Goal: Task Accomplishment & Management: Complete application form

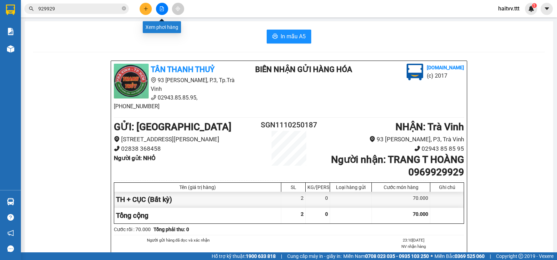
drag, startPoint x: 0, startPoint y: 0, endPoint x: 162, endPoint y: 9, distance: 162.7
click at [162, 9] on icon "file-add" at bounding box center [161, 8] width 5 height 5
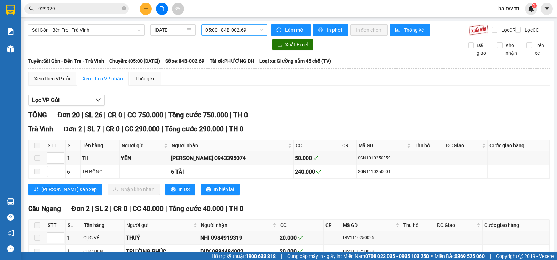
click at [221, 31] on span "05:00 - 84B-002.69" at bounding box center [233, 30] width 57 height 10
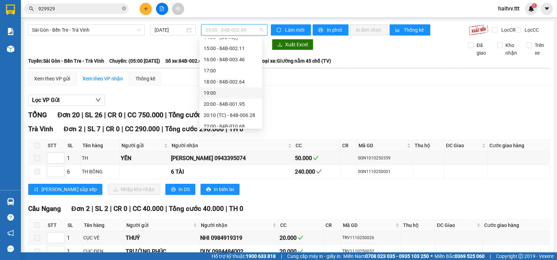
scroll to position [134, 0]
click at [230, 75] on div "18:00 - 84B-002.64" at bounding box center [231, 77] width 54 height 8
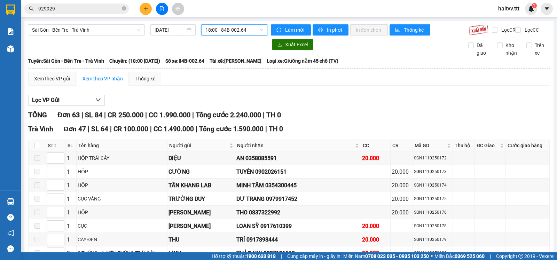
click at [214, 30] on span "18:00 - 84B-002.64" at bounding box center [233, 30] width 57 height 10
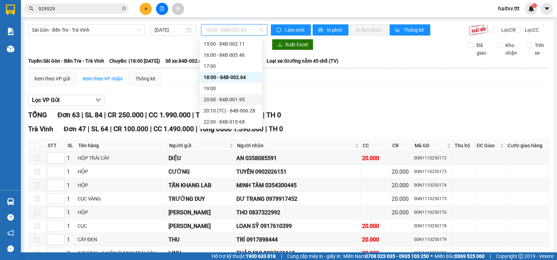
click at [229, 101] on div "20:00 - 84B-001.95" at bounding box center [231, 100] width 54 height 8
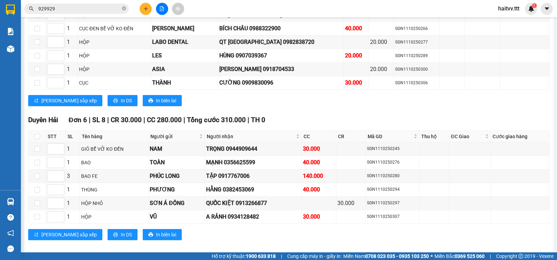
scroll to position [1075, 0]
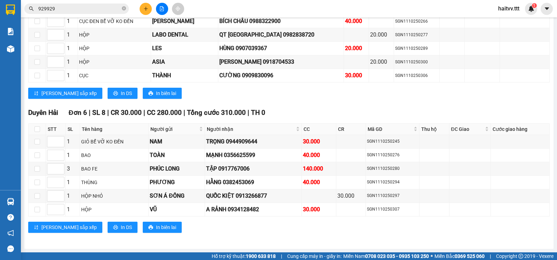
click at [123, 7] on icon "close-circle" at bounding box center [124, 8] width 4 height 4
click at [143, 12] on button at bounding box center [145, 9] width 12 height 12
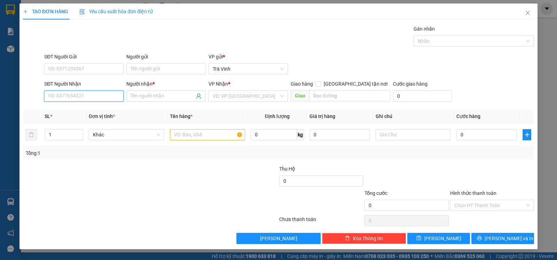
click at [90, 97] on input "SĐT Người Nhận" at bounding box center [83, 95] width 79 height 11
click at [67, 99] on input "SĐT Người Nhận" at bounding box center [83, 95] width 79 height 11
type input "3"
click at [94, 107] on div "0907323098 - MẪN" at bounding box center [83, 110] width 79 height 11
type input "0907323098"
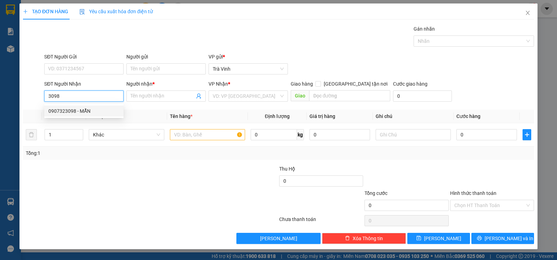
type input "MẪN"
type input "0907323098"
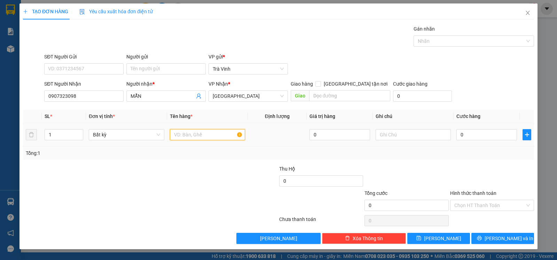
click at [190, 140] on input "text" at bounding box center [207, 134] width 75 height 11
type input "cục"
click at [476, 129] on td "0" at bounding box center [486, 134] width 66 height 23
click at [475, 130] on input "0" at bounding box center [486, 134] width 61 height 11
type input "4"
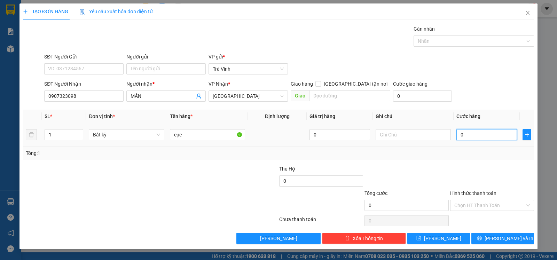
type input "4"
type input "40"
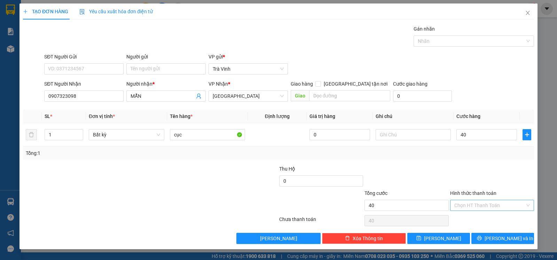
click at [477, 208] on input "Hình thức thanh toán" at bounding box center [489, 205] width 71 height 10
type input "40.000"
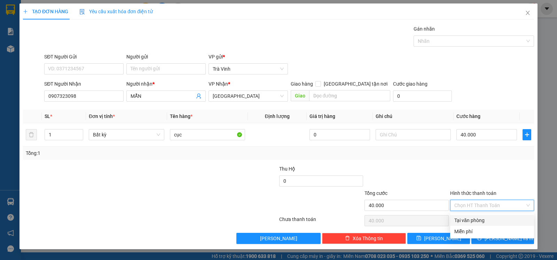
click at [480, 222] on div "Tại văn phòng" at bounding box center [491, 220] width 75 height 8
type input "0"
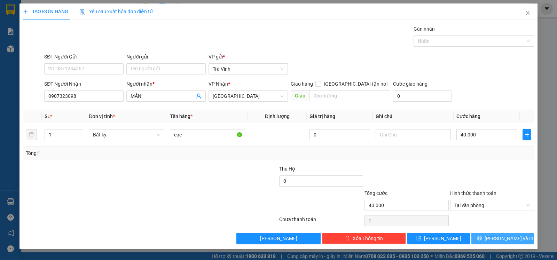
click at [483, 236] on button "[PERSON_NAME] và In" at bounding box center [502, 238] width 63 height 11
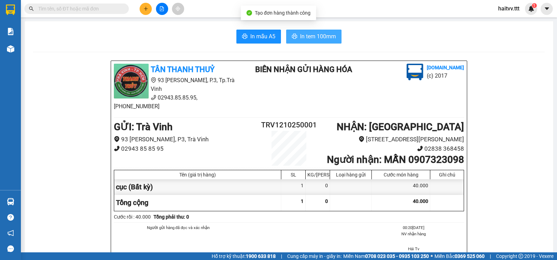
click at [310, 30] on button "In tem 100mm" at bounding box center [313, 37] width 55 height 14
click at [314, 39] on span "In tem 100mm" at bounding box center [318, 36] width 36 height 9
